Goal: Ask a question

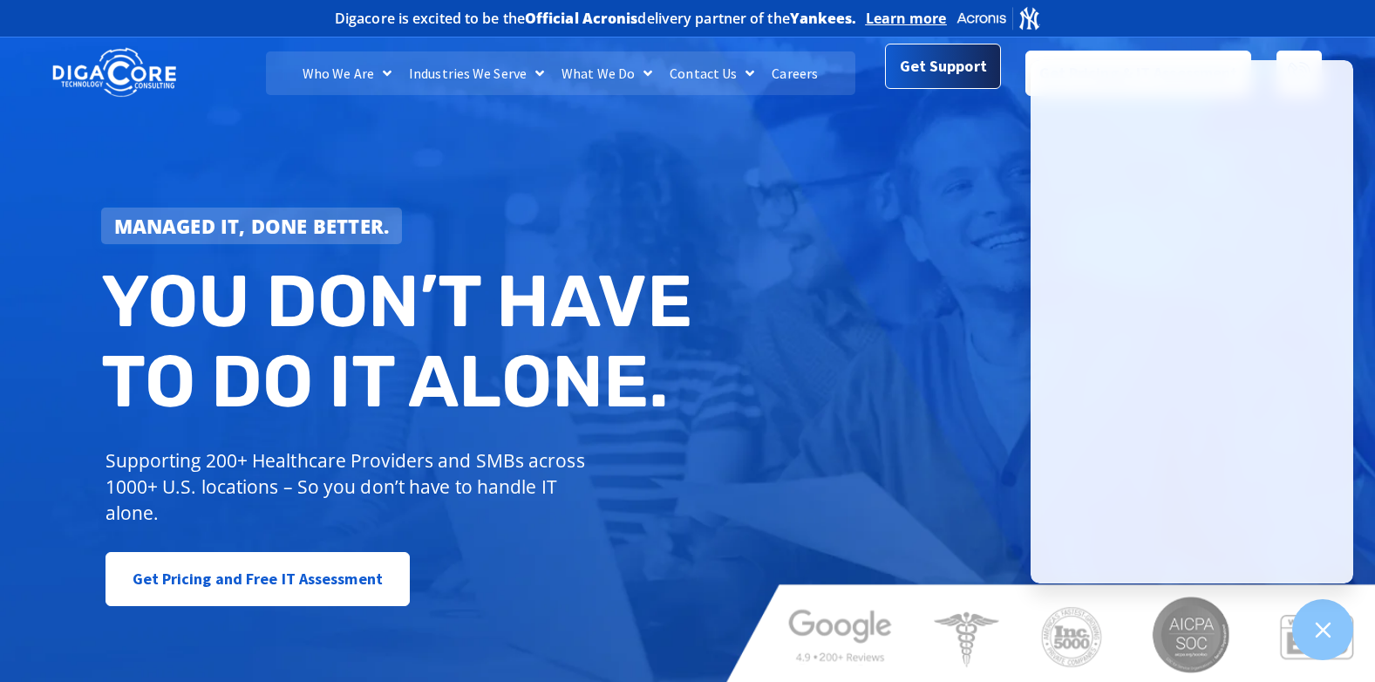
click at [913, 71] on span "Get Support" at bounding box center [943, 66] width 87 height 35
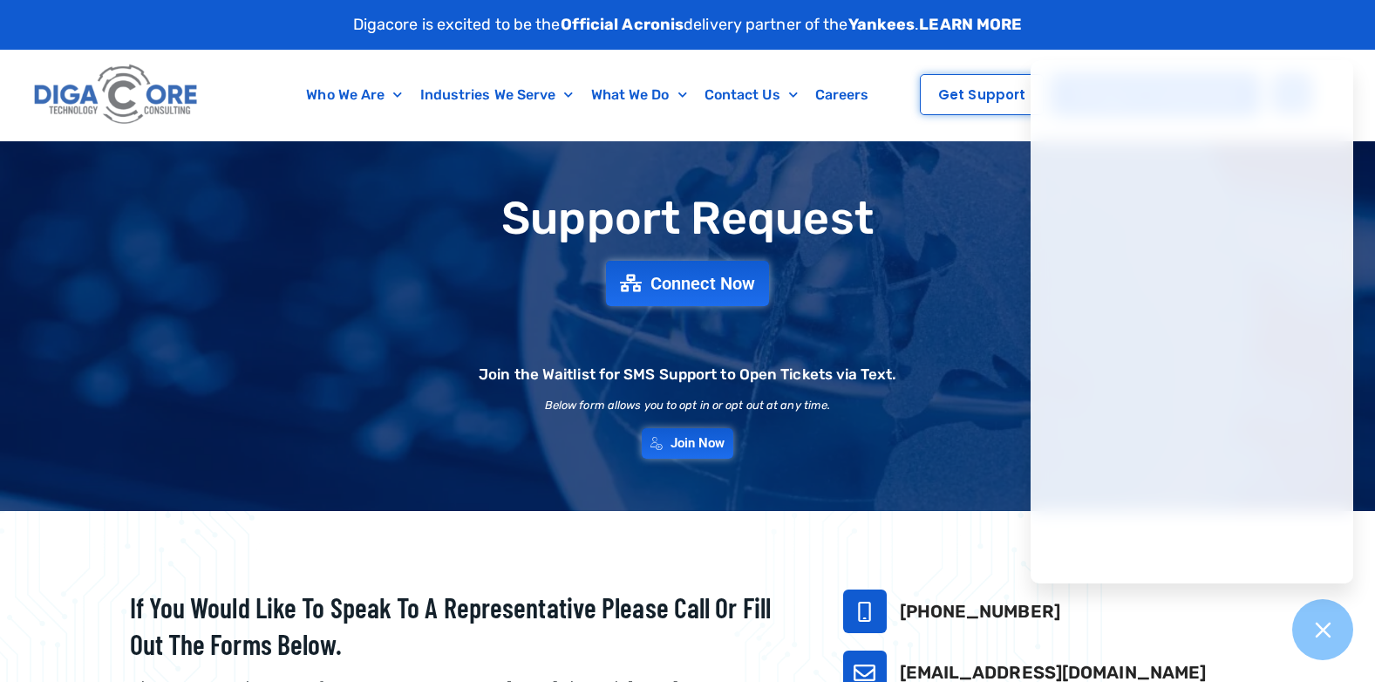
click at [442, 480] on div "Support Request Connect Now Join the Waitlist for SMS Support to Open Tickets v…" at bounding box center [687, 326] width 1375 height 370
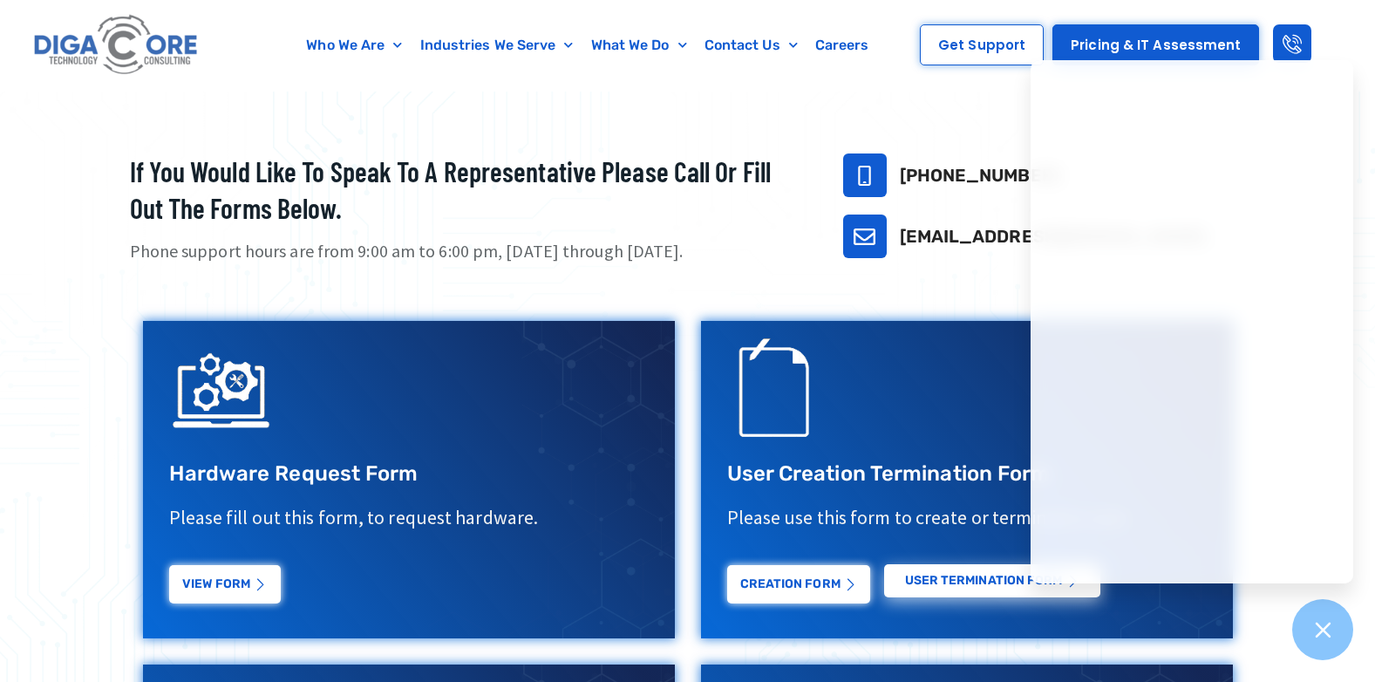
scroll to position [349, 0]
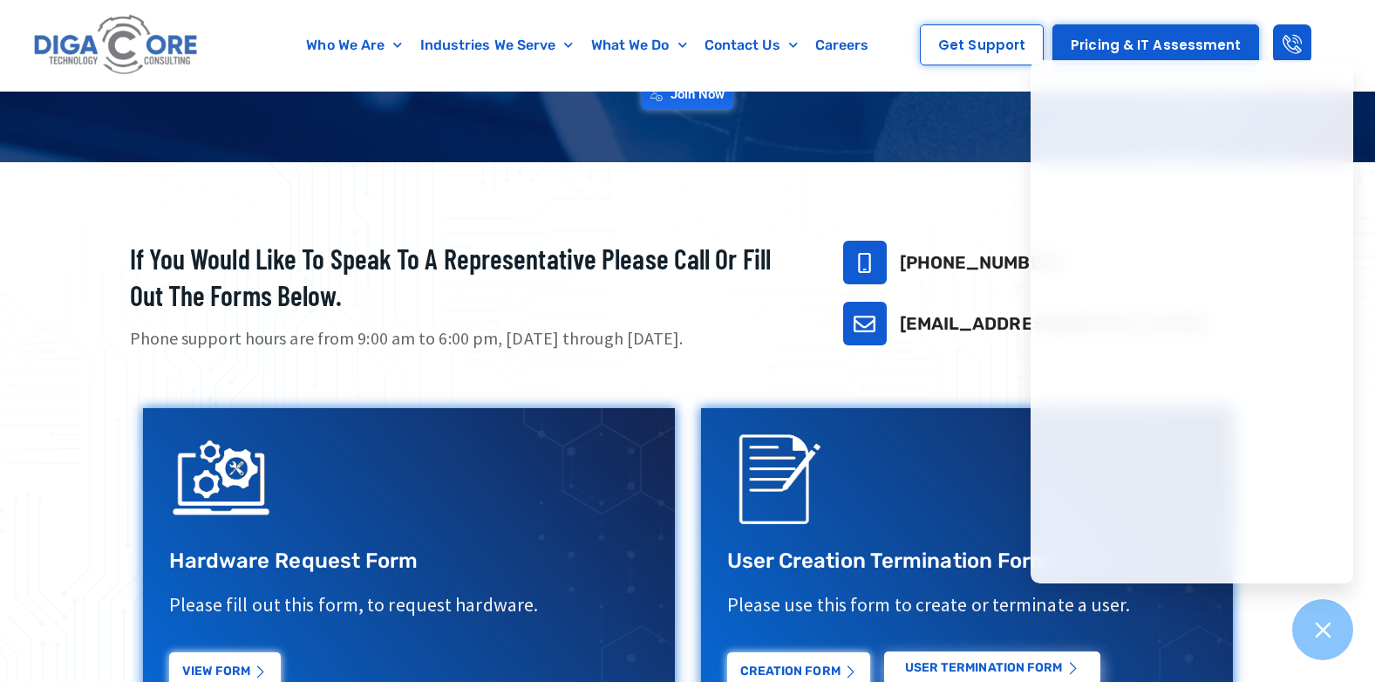
click at [947, 325] on link "[EMAIL_ADDRESS][DOMAIN_NAME]" at bounding box center [1053, 323] width 307 height 21
click at [878, 327] on link "support@digacore.com" at bounding box center [865, 324] width 44 height 44
click at [877, 319] on link "support@digacore.com" at bounding box center [865, 324] width 44 height 44
click at [876, 319] on link "support@digacore.com" at bounding box center [865, 324] width 44 height 44
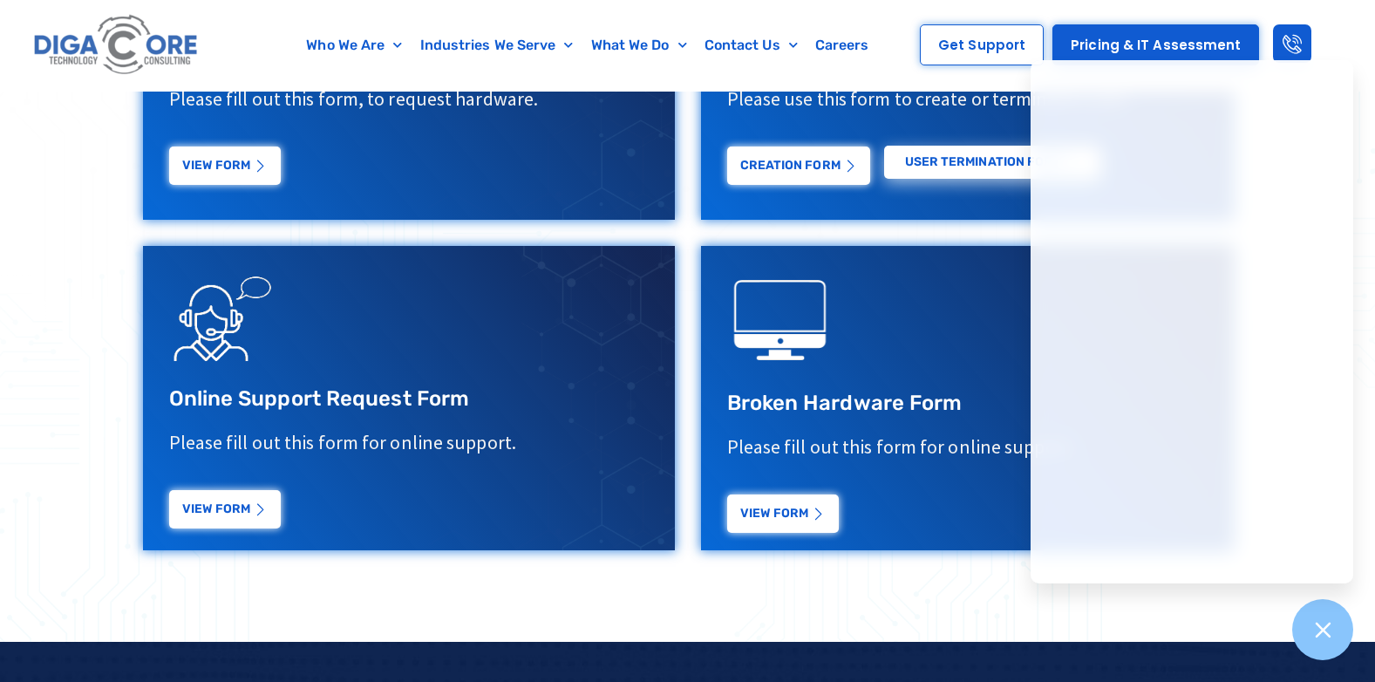
scroll to position [945, 0]
